Goal: Information Seeking & Learning: Learn about a topic

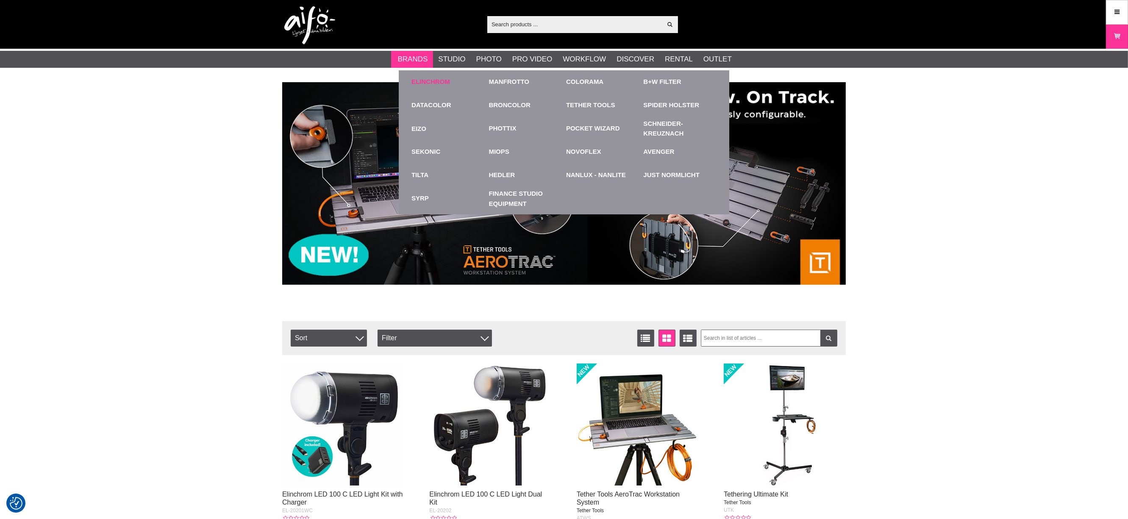
click at [418, 79] on link "Elinchrom" at bounding box center [430, 82] width 39 height 10
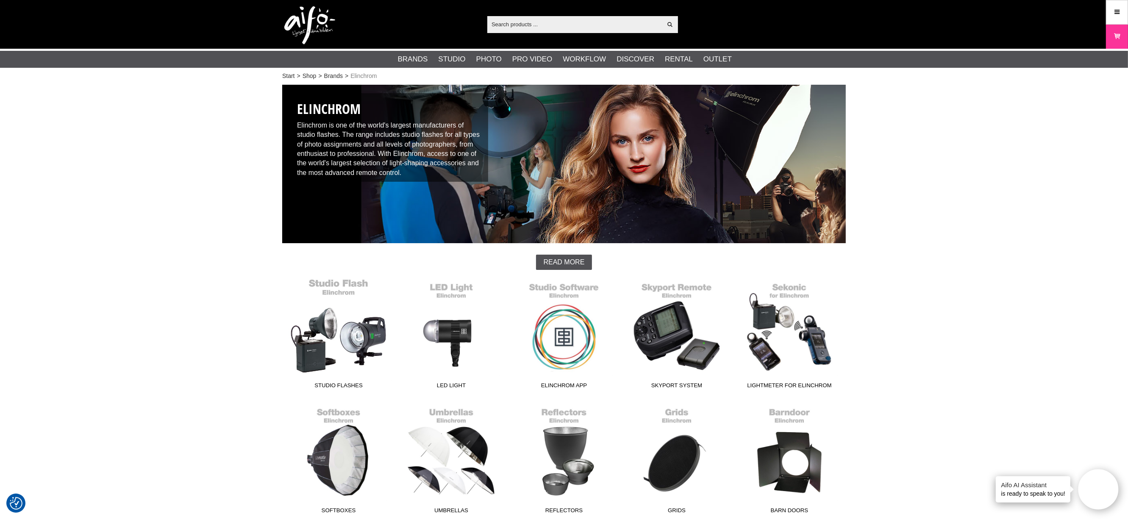
click at [349, 342] on link "Studio Flashes" at bounding box center [338, 335] width 113 height 114
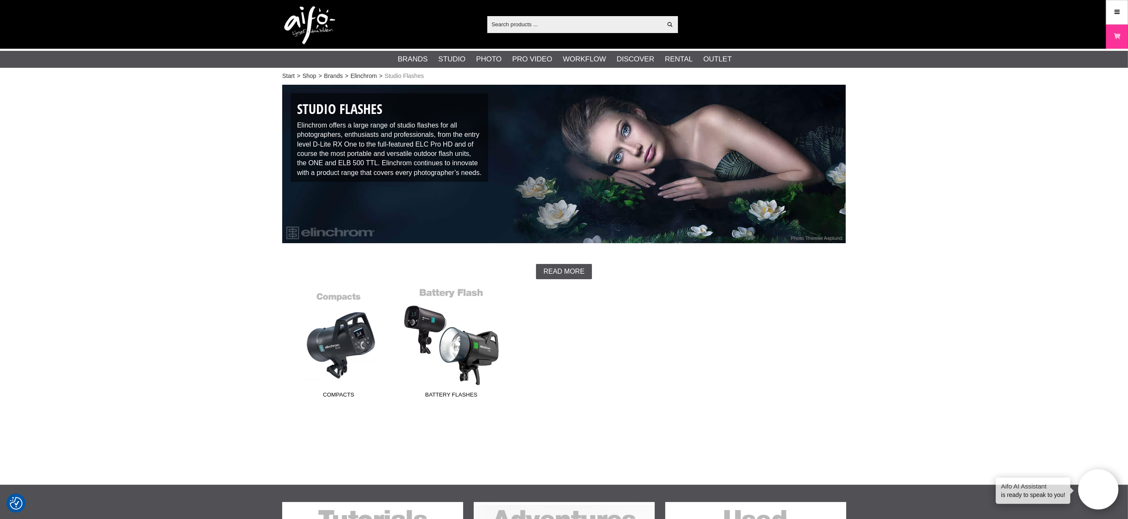
click at [469, 346] on link "Battery Flashes" at bounding box center [451, 345] width 113 height 114
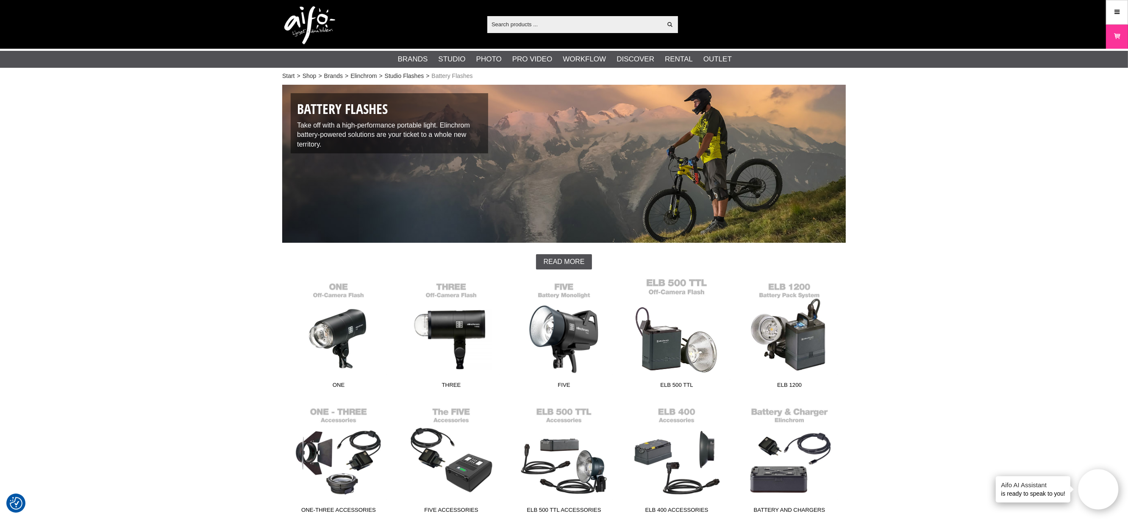
click at [673, 342] on link "ELB 500 TTL" at bounding box center [676, 335] width 113 height 114
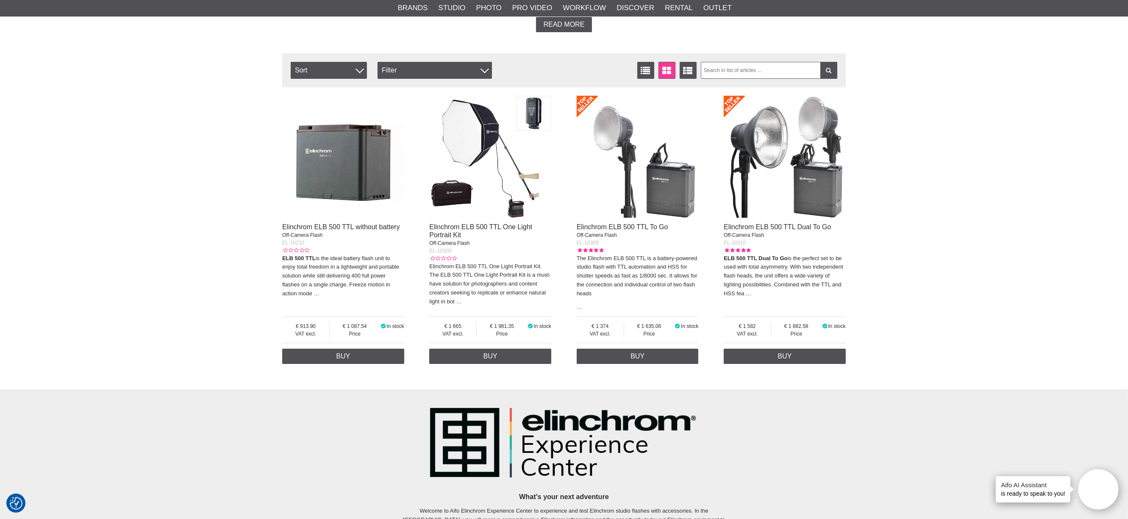
scroll to position [282, 0]
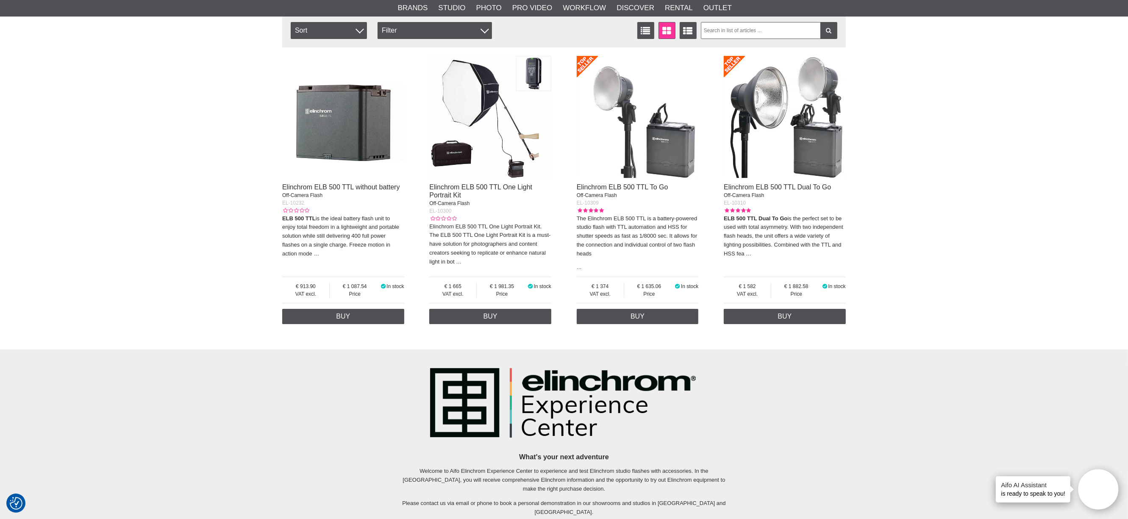
click at [624, 154] on img at bounding box center [638, 117] width 122 height 122
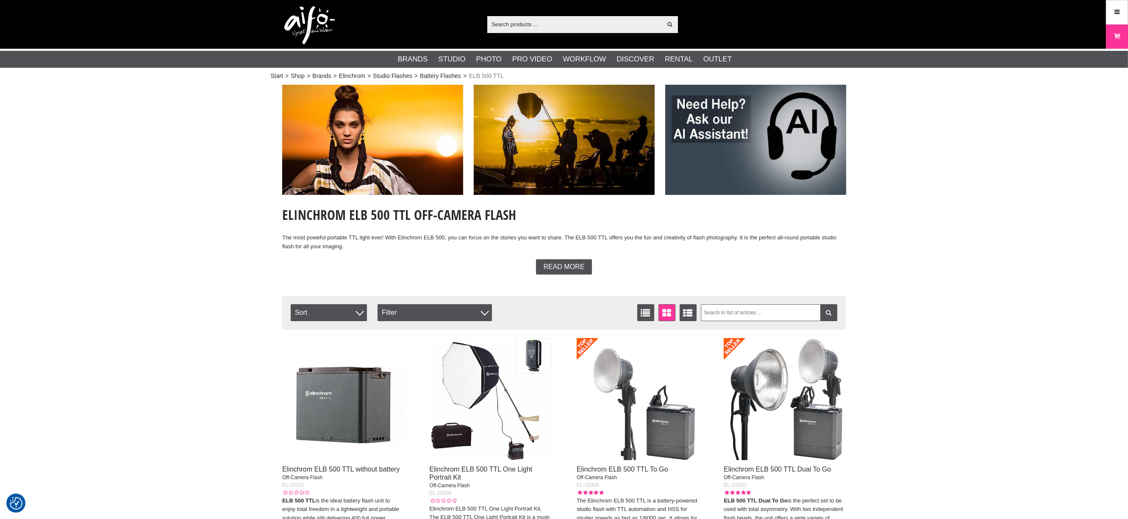
scroll to position [282, 0]
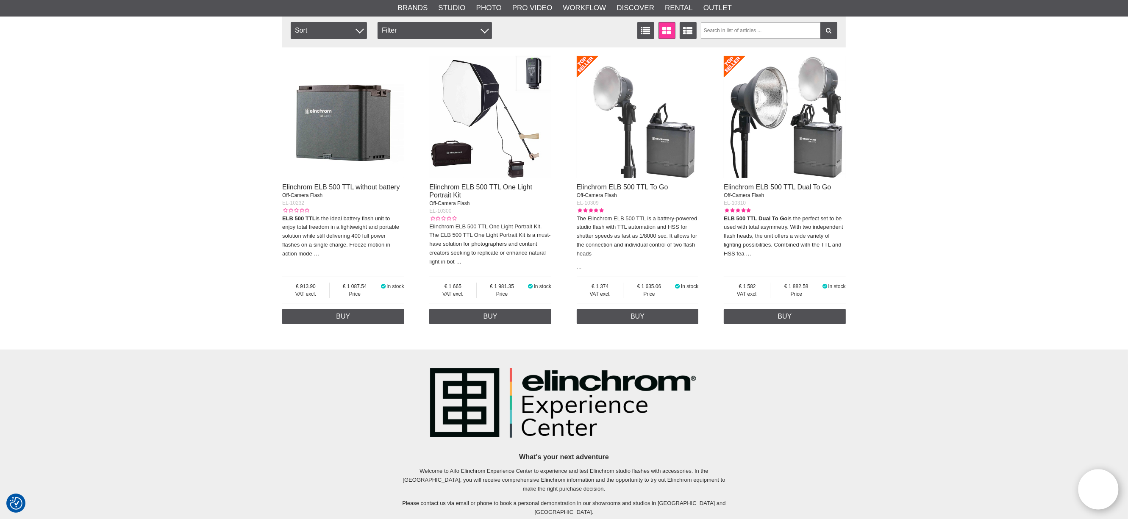
click at [784, 397] on div "What's your next adventure Welcome to Aifo Elinchrom Experience Center to exper…" at bounding box center [563, 450] width 563 height 168
click at [766, 210] on div "Elinchrom ELB 500 TTL Dual To Go Off-Camera Flash EL-10310 ELB 500 TTL Dual To …" at bounding box center [785, 223] width 122 height 80
click at [762, 143] on img at bounding box center [785, 117] width 122 height 122
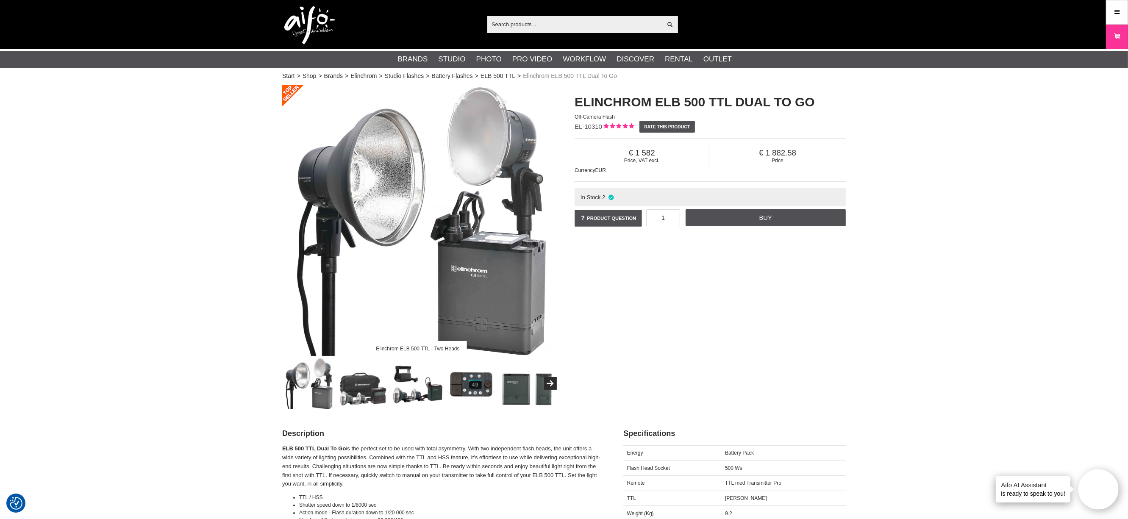
drag, startPoint x: 603, startPoint y: 125, endPoint x: 599, endPoint y: 124, distance: 4.4
click at [601, 125] on div "Elinchrom ELB 500 TTL Dual To Go Off-Camera Flash EL-10310 Rate this product Pr…" at bounding box center [710, 161] width 292 height 152
